Goal: Book appointment/travel/reservation

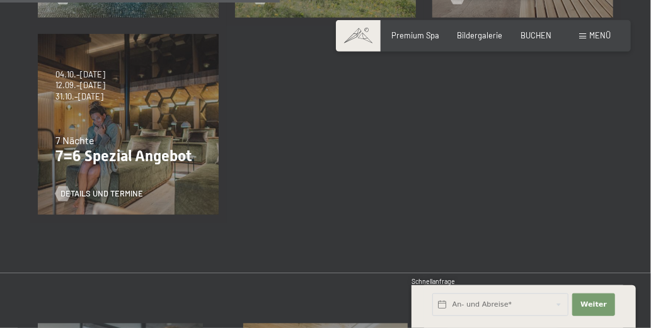
scroll to position [494, 0]
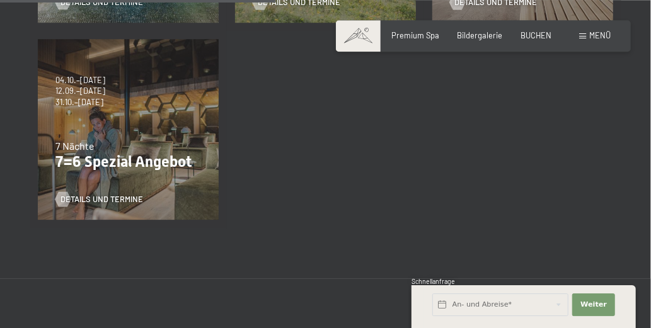
click at [136, 137] on div "04.10.–26.10.2025 01.11.–21.12.2025 10.01.–01.02.2026 07.03.–29.03.2026 16.05.–…" at bounding box center [128, 129] width 197 height 197
click at [139, 179] on div "Details und Termine" at bounding box center [124, 191] width 138 height 26
click at [164, 147] on div "7 Nächte" at bounding box center [127, 146] width 145 height 14
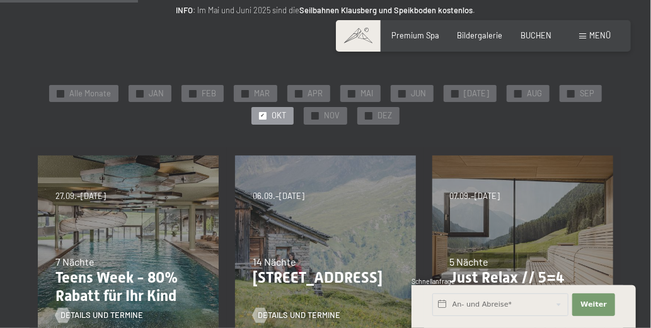
scroll to position [0, 0]
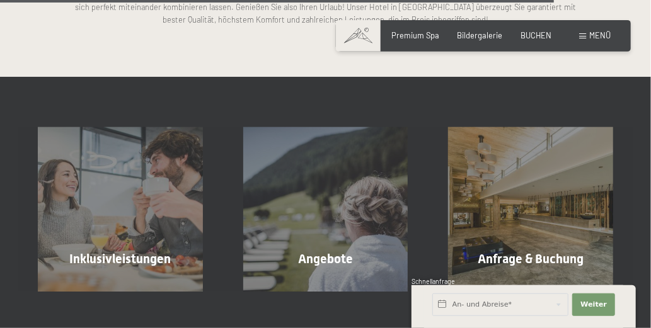
scroll to position [2537, 0]
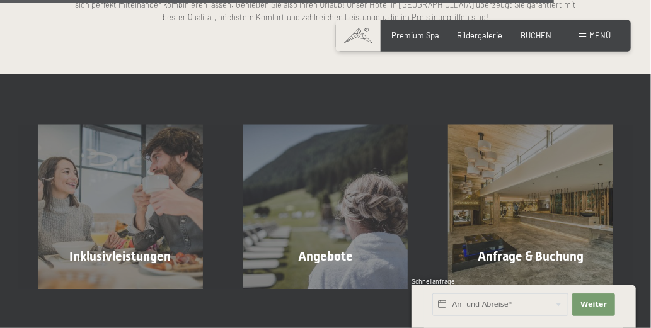
click at [147, 220] on div "Inklusivleistungen Mehr erfahren" at bounding box center [120, 207] width 205 height 165
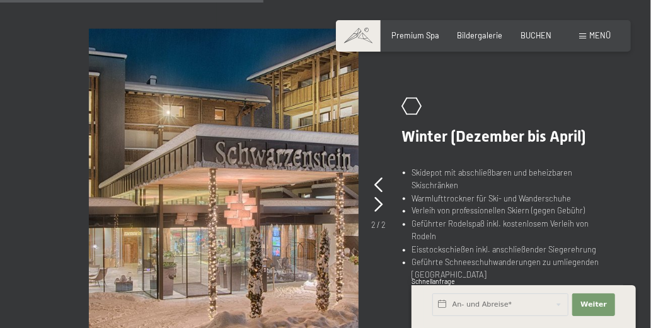
scroll to position [768, 0]
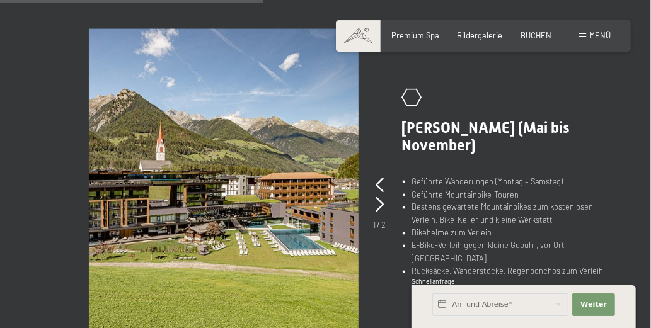
click at [383, 181] on icon at bounding box center [379, 185] width 8 height 15
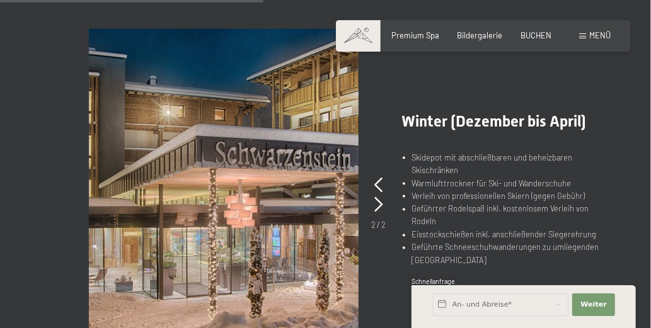
click at [386, 203] on div ".st0{fill:none;stroke:#FFFFFF;stroke-width:2;stroke-linecap:round;stroke-miterl…" at bounding box center [494, 190] width 237 height 154
click at [383, 205] on icon at bounding box center [379, 205] width 8 height 15
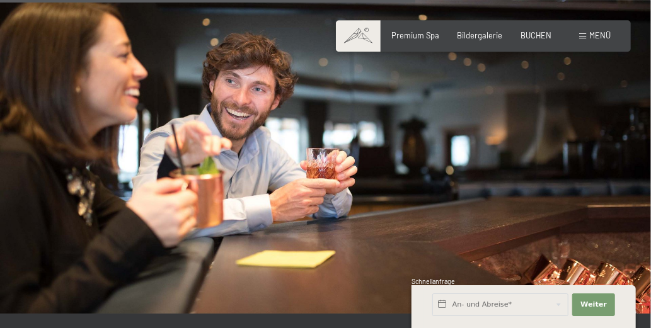
scroll to position [1247, 0]
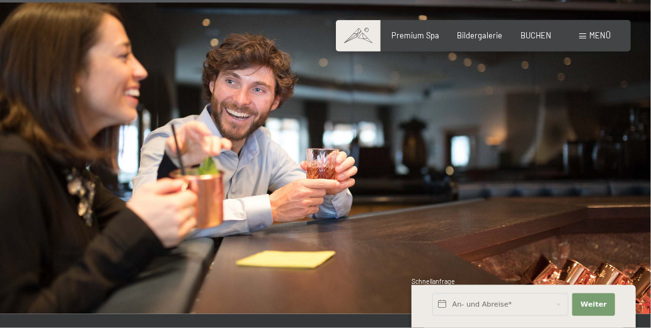
click at [551, 236] on img at bounding box center [325, 131] width 651 height 366
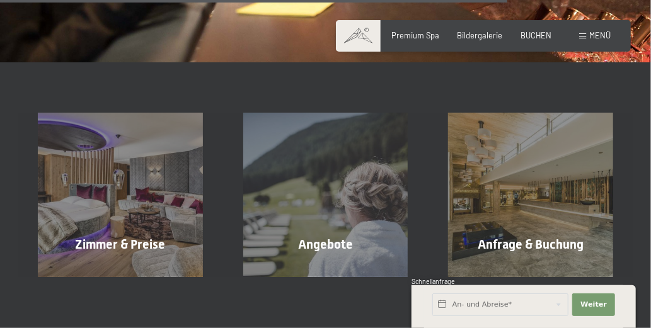
scroll to position [1502, 0]
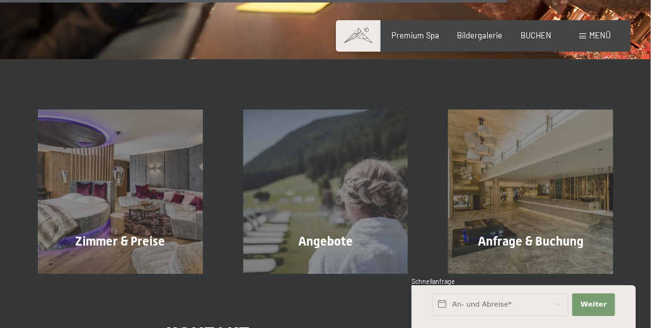
click at [346, 193] on div "Angebote Mehr erfahren" at bounding box center [325, 192] width 205 height 165
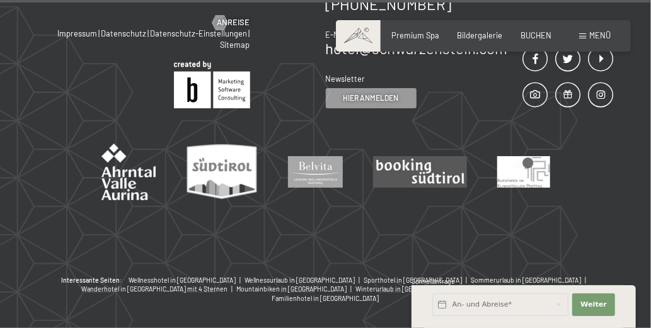
scroll to position [1733, 0]
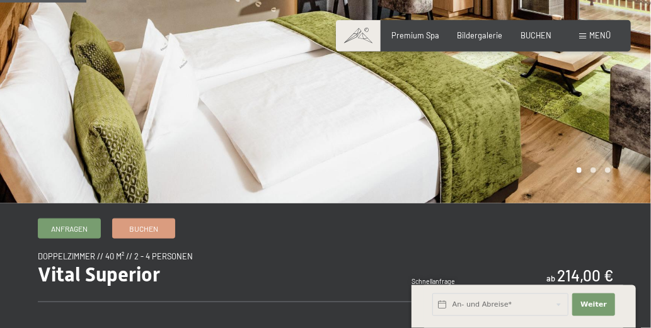
scroll to position [209, 0]
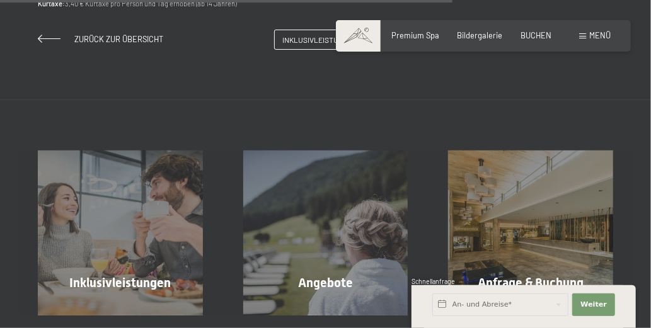
scroll to position [1076, 0]
